Goal: Find specific page/section: Find specific page/section

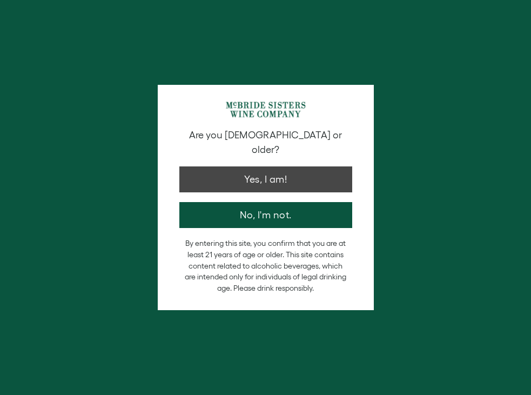
click at [271, 166] on button "Yes, I am!" at bounding box center [265, 179] width 173 height 26
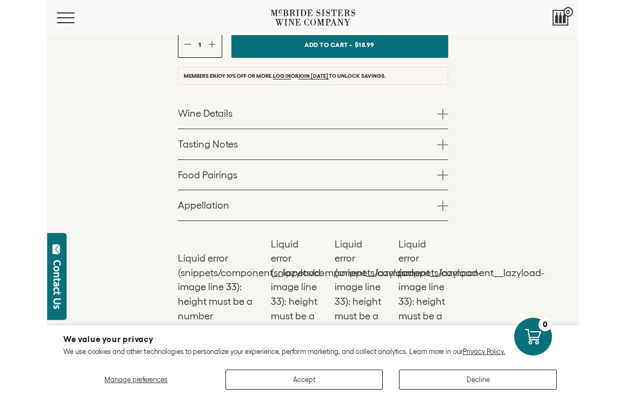
scroll to position [499, 0]
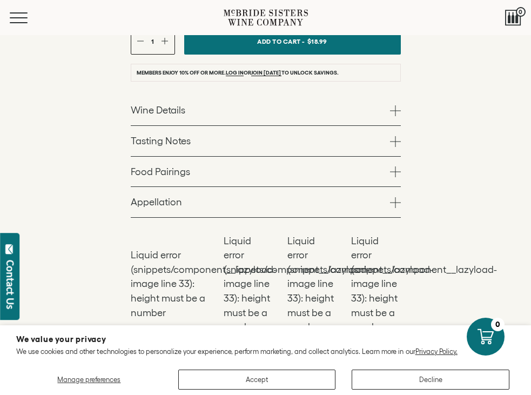
click at [529, 130] on div "McBride Sisters Collection McBride Sisters Collection Red Blend Central Coast 2…" at bounding box center [265, 96] width 531 height 478
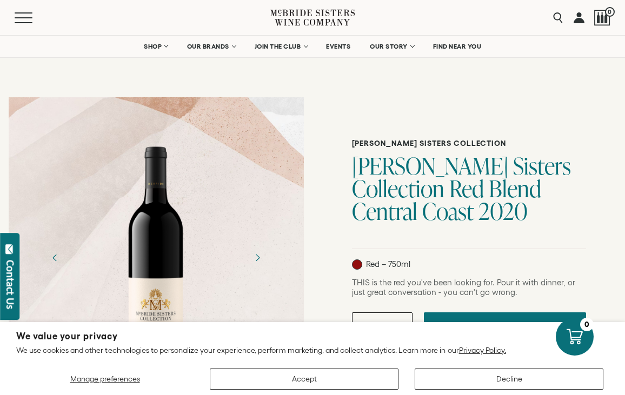
scroll to position [0, 0]
click at [462, 46] on span "FIND NEAR YOU" at bounding box center [457, 47] width 49 height 8
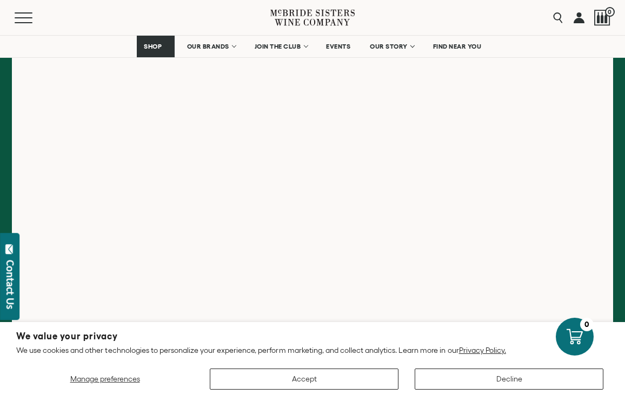
scroll to position [215, 0]
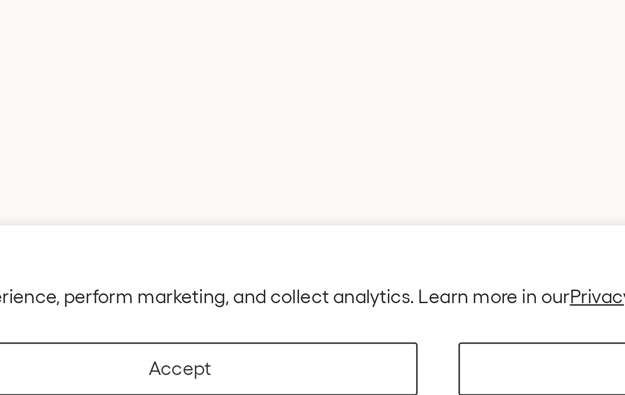
scroll to position [218, 0]
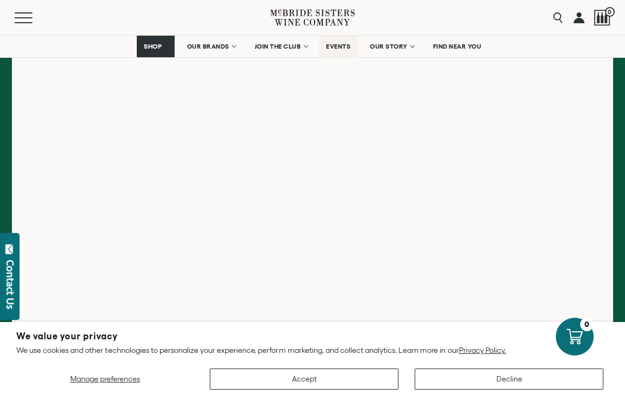
click at [334, 45] on span "EVENTS" at bounding box center [338, 47] width 24 height 8
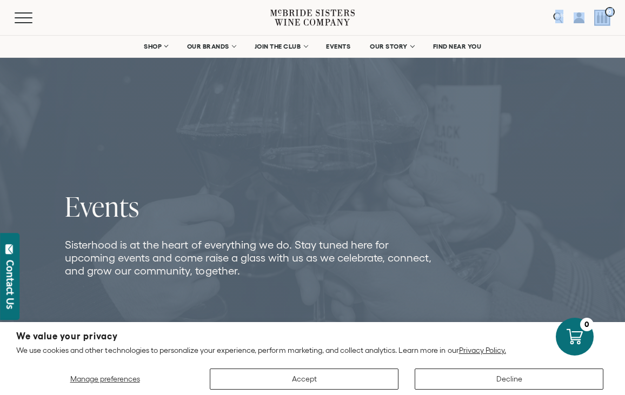
drag, startPoint x: 0, startPoint y: 0, endPoint x: 340, endPoint y: 141, distance: 368.4
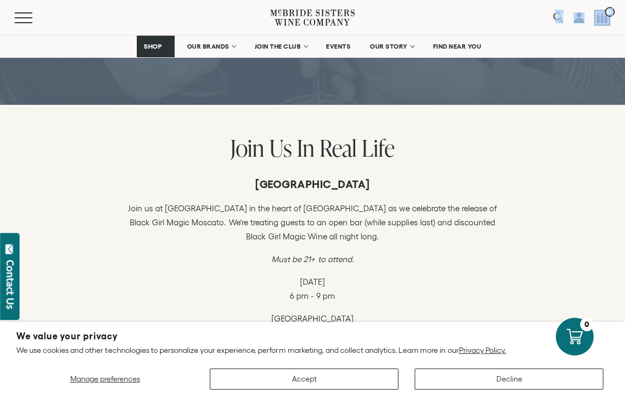
scroll to position [227, 0]
click at [506, 378] on button "Decline" at bounding box center [508, 378] width 189 height 21
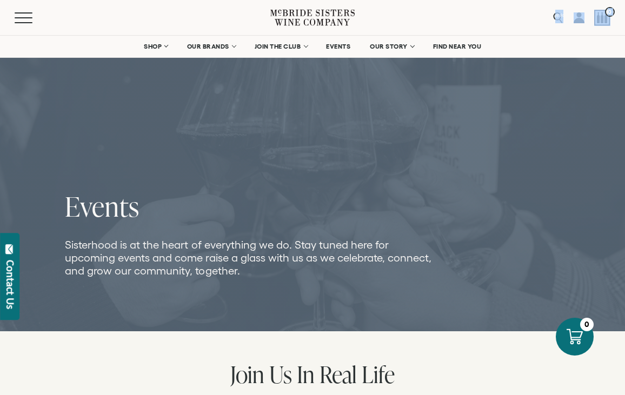
scroll to position [0, 0]
